Goal: Navigation & Orientation: Find specific page/section

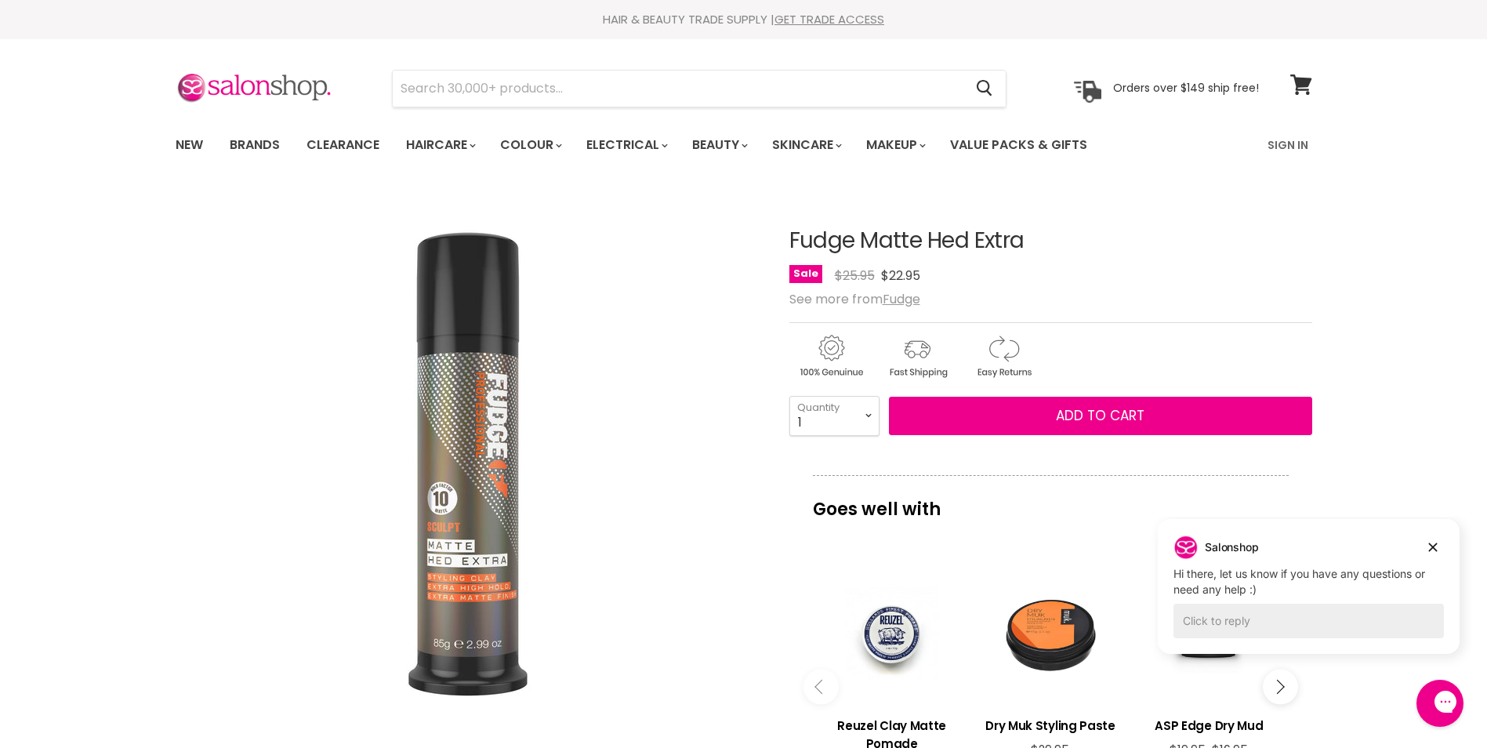
click at [908, 300] on u "Fudge" at bounding box center [902, 299] width 38 height 18
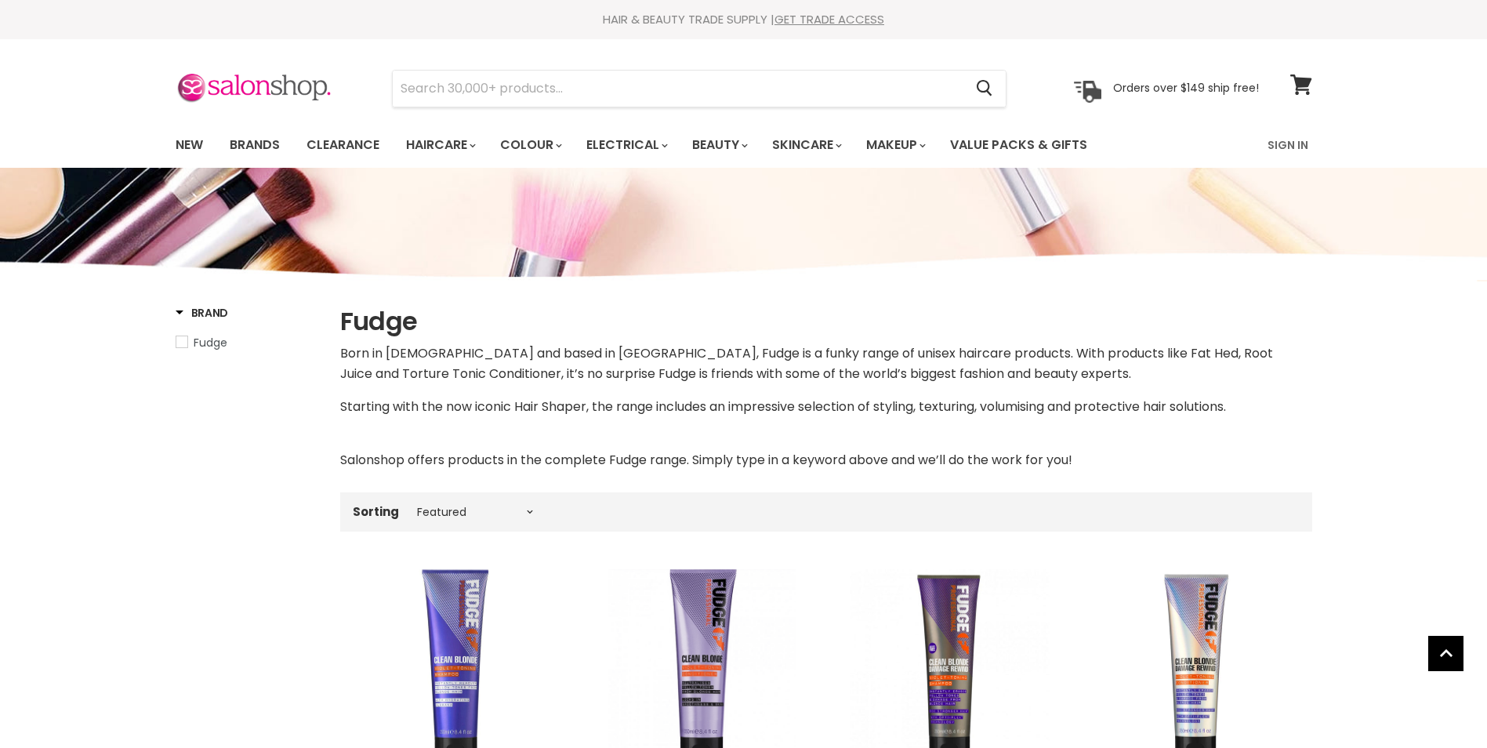
select select "manual"
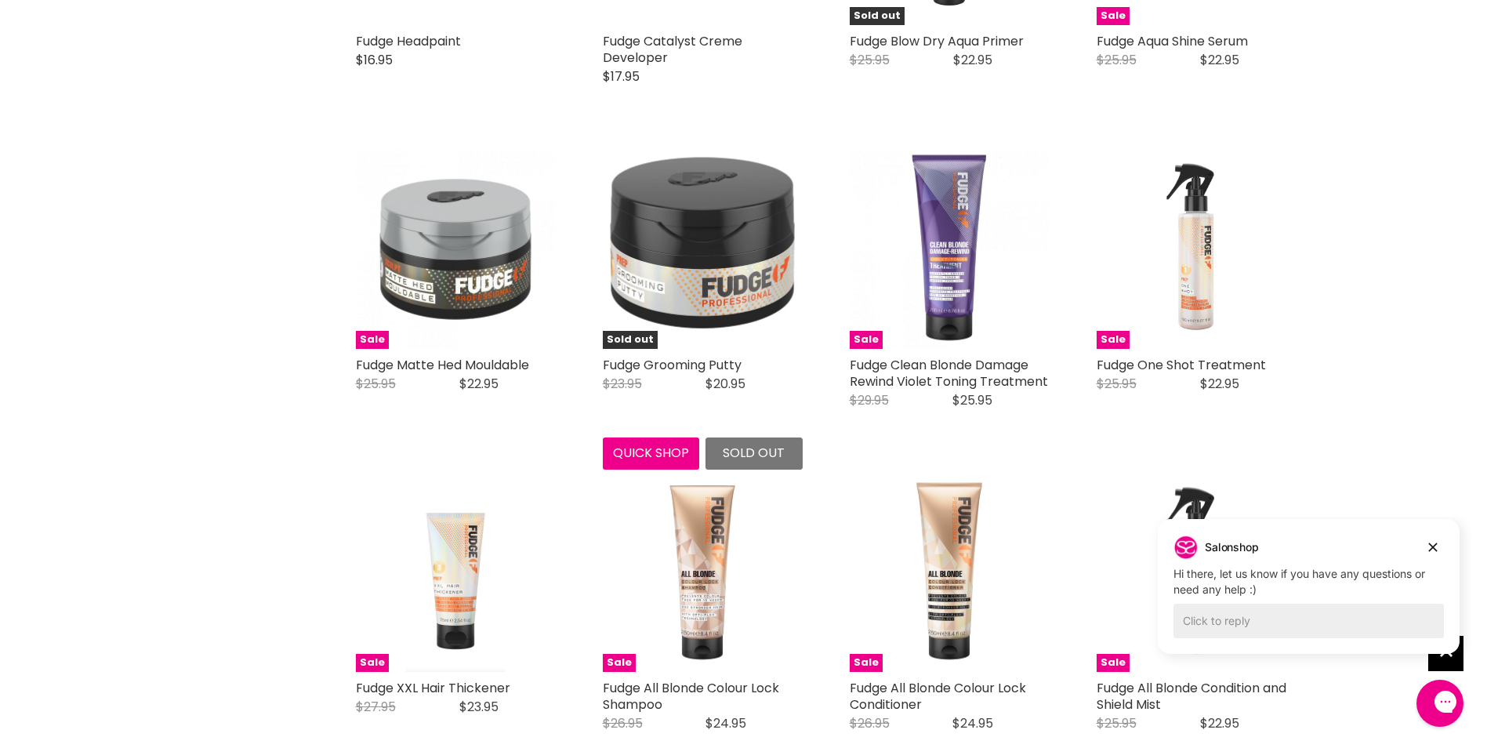
scroll to position [2404, 0]
